Goal: Information Seeking & Learning: Learn about a topic

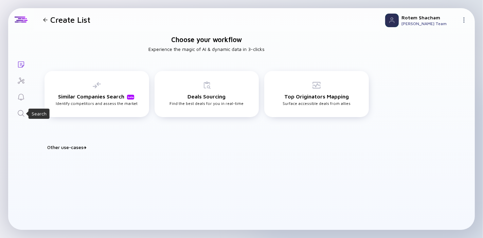
click at [19, 116] on icon "Search" at bounding box center [21, 113] width 8 height 8
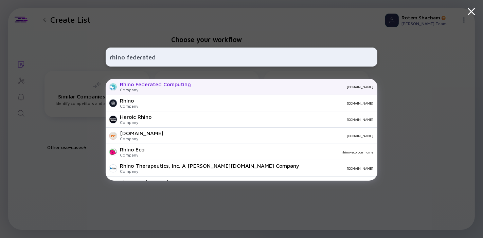
type input "rhino federated"
click at [155, 84] on div "Rhino Federated Computing" at bounding box center [155, 84] width 71 height 6
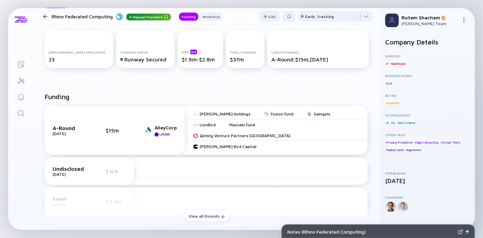
scroll to position [109, 0]
click at [201, 215] on div "View all Rounds" at bounding box center [206, 215] width 44 height 11
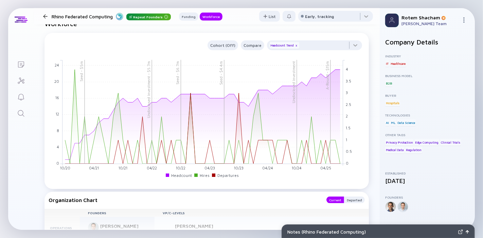
scroll to position [630, 0]
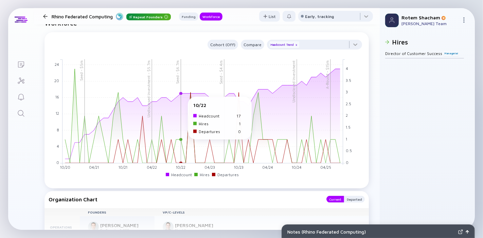
click at [180, 141] on rect at bounding box center [202, 111] width 280 height 104
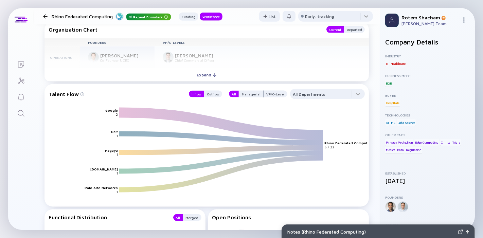
scroll to position [804, 0]
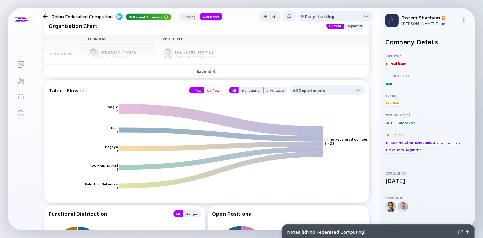
click at [207, 87] on div "Outflow" at bounding box center [213, 90] width 18 height 7
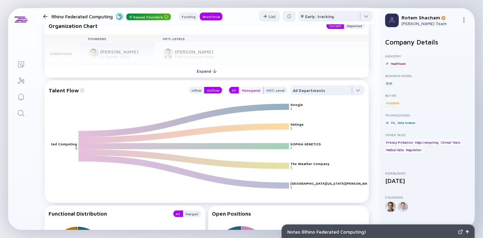
click at [251, 87] on div "Managerial" at bounding box center [251, 90] width 24 height 7
click at [272, 87] on div "VP/C-Level" at bounding box center [275, 90] width 24 height 7
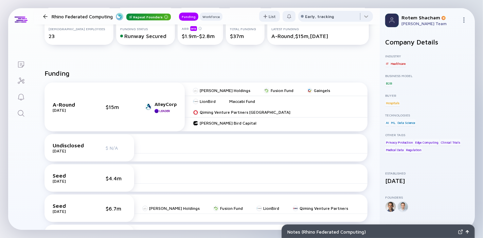
scroll to position [0, 0]
